Goal: Transaction & Acquisition: Purchase product/service

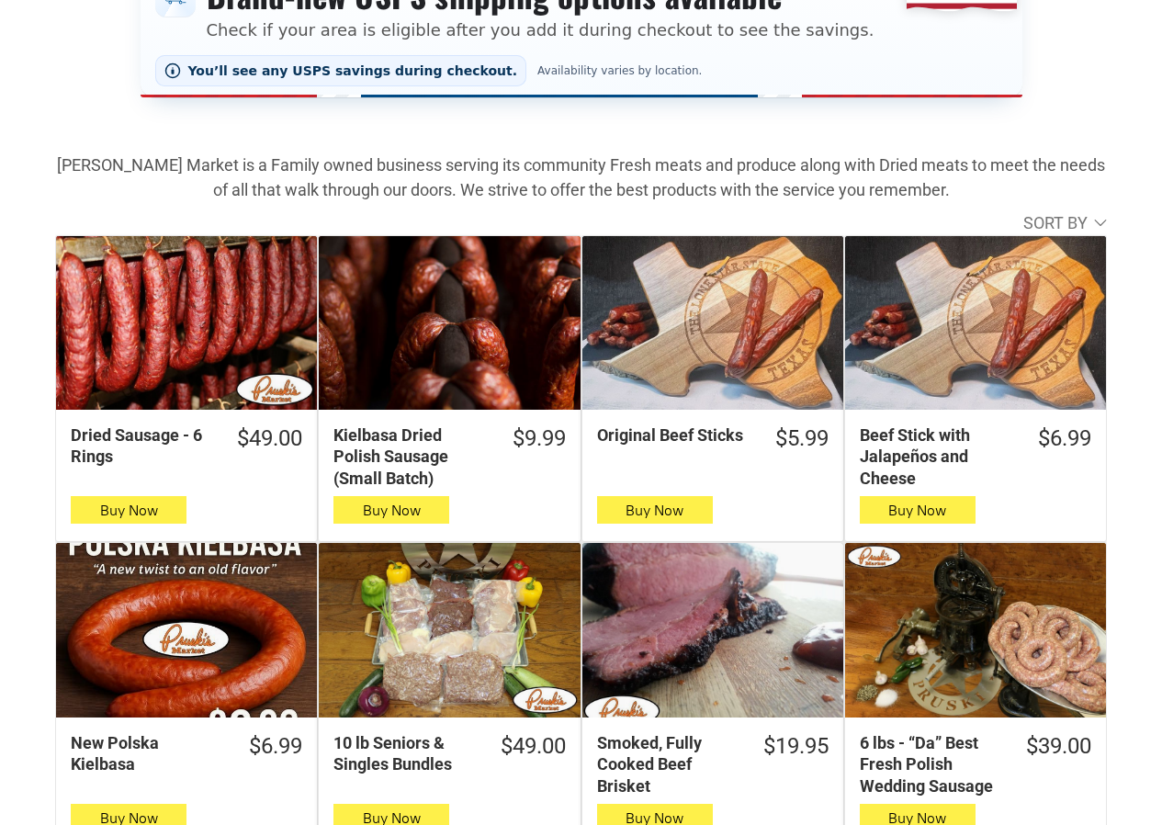
scroll to position [551, 0]
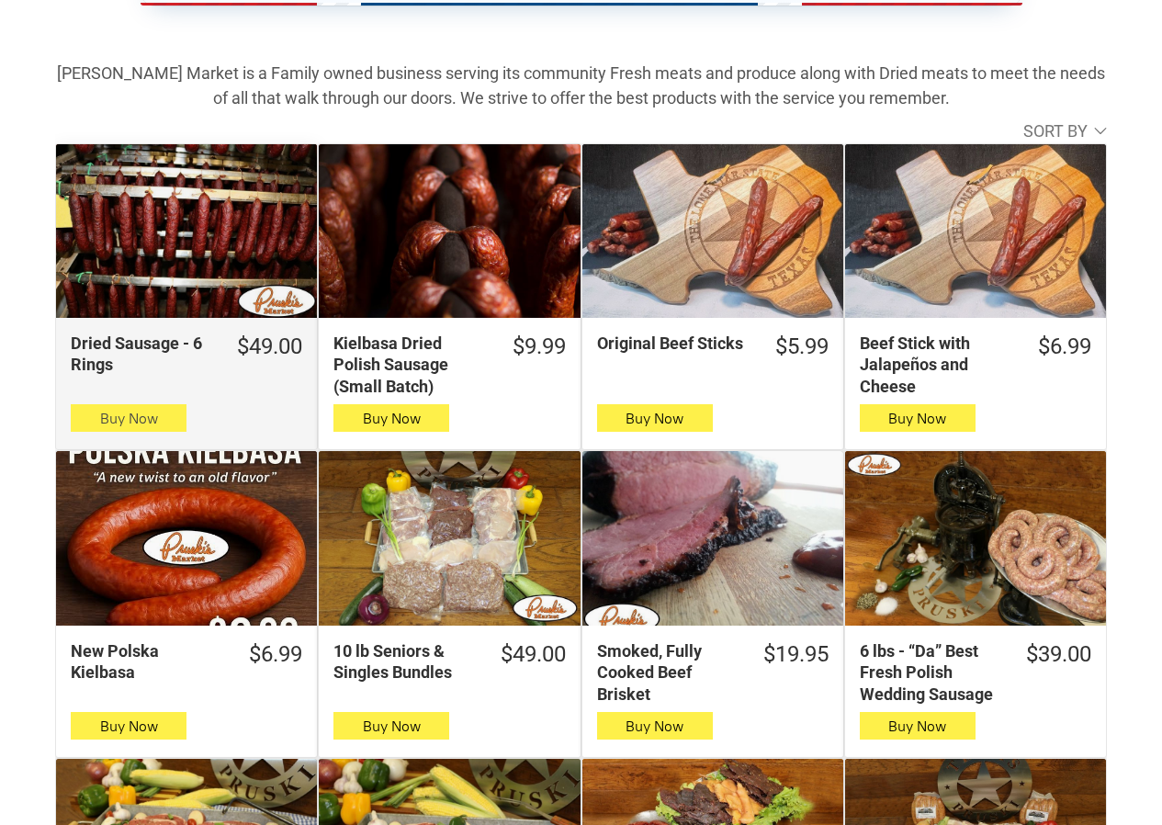
click at [76, 423] on button "Buy Now" at bounding box center [129, 418] width 116 height 28
click at [105, 416] on span "Buy Now" at bounding box center [129, 418] width 58 height 17
click at [79, 417] on button "Buy Now" at bounding box center [129, 418] width 116 height 28
